Goal: Navigation & Orientation: Find specific page/section

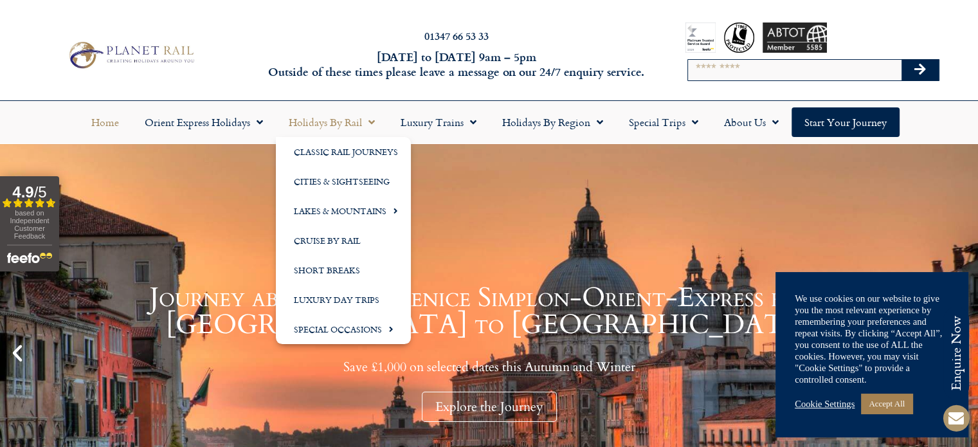
click at [368, 123] on span "Menu" at bounding box center [368, 122] width 13 height 23
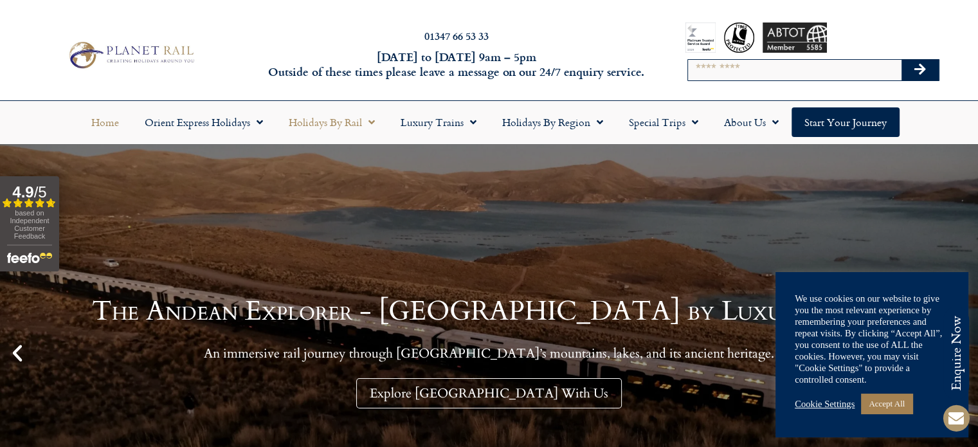
click at [368, 123] on span "Menu" at bounding box center [368, 122] width 13 height 23
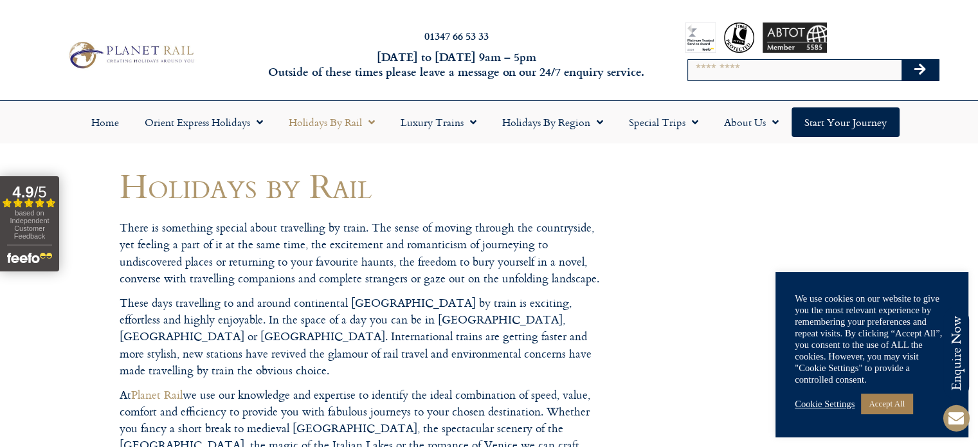
drag, startPoint x: 983, startPoint y: 36, endPoint x: 341, endPoint y: -67, distance: 650.2
click at [341, 0] on html "Planet Rail Online Enquiry Please enter your details below, together with your …" at bounding box center [489, 223] width 978 height 447
